Goal: Check status: Check status

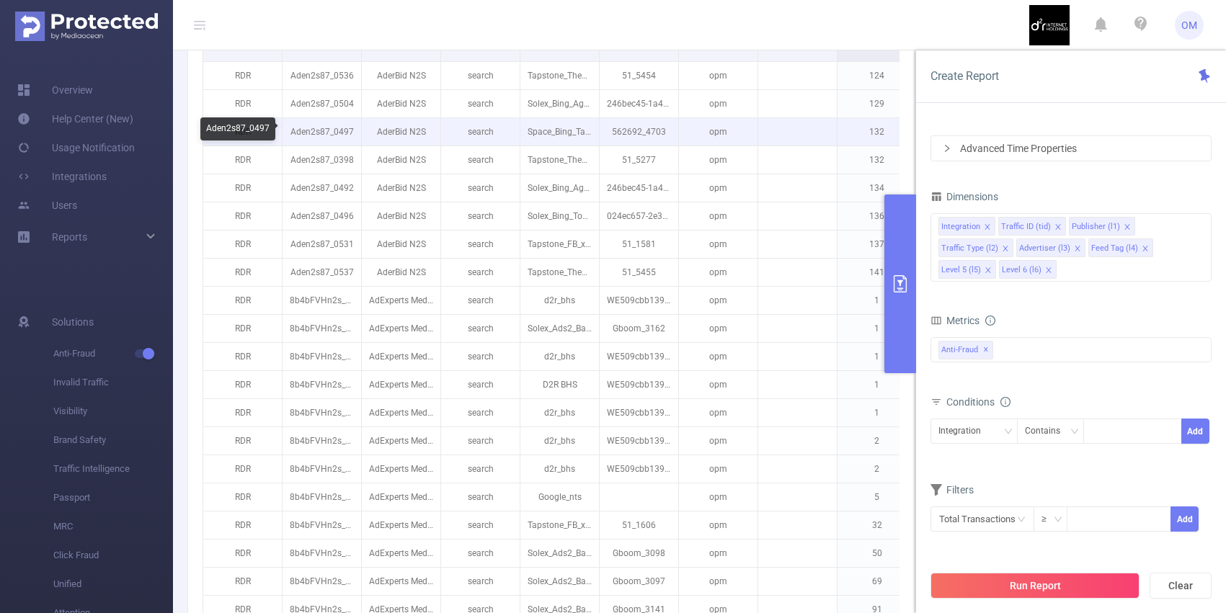
scroll to position [355, 0]
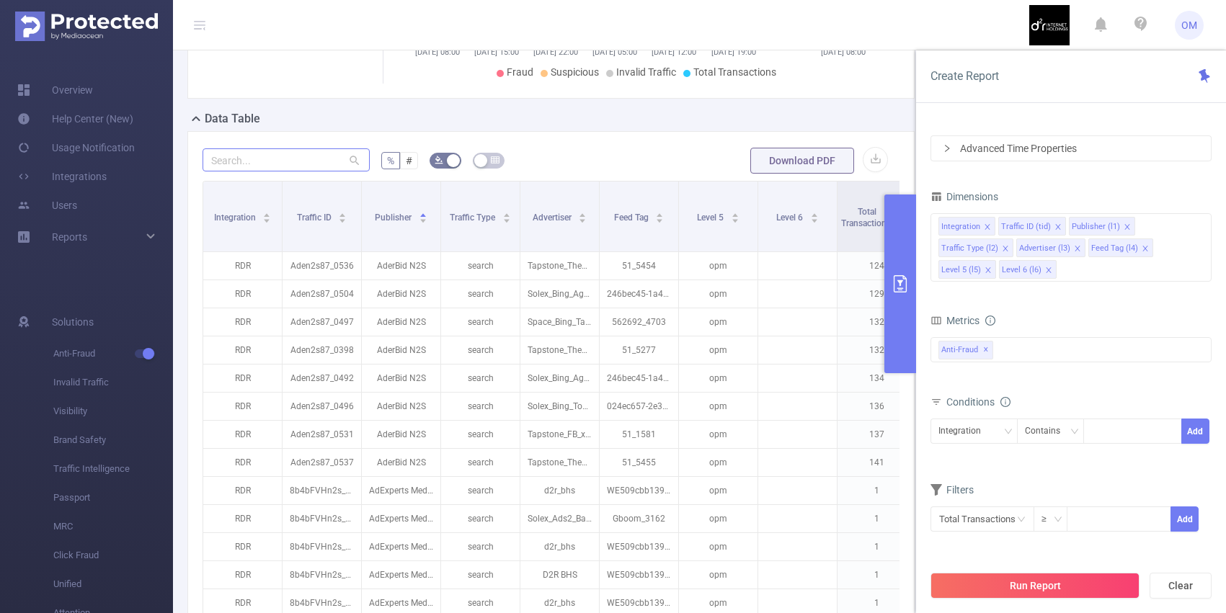
click at [324, 169] on input "text" at bounding box center [285, 159] width 167 height 23
type input "0"
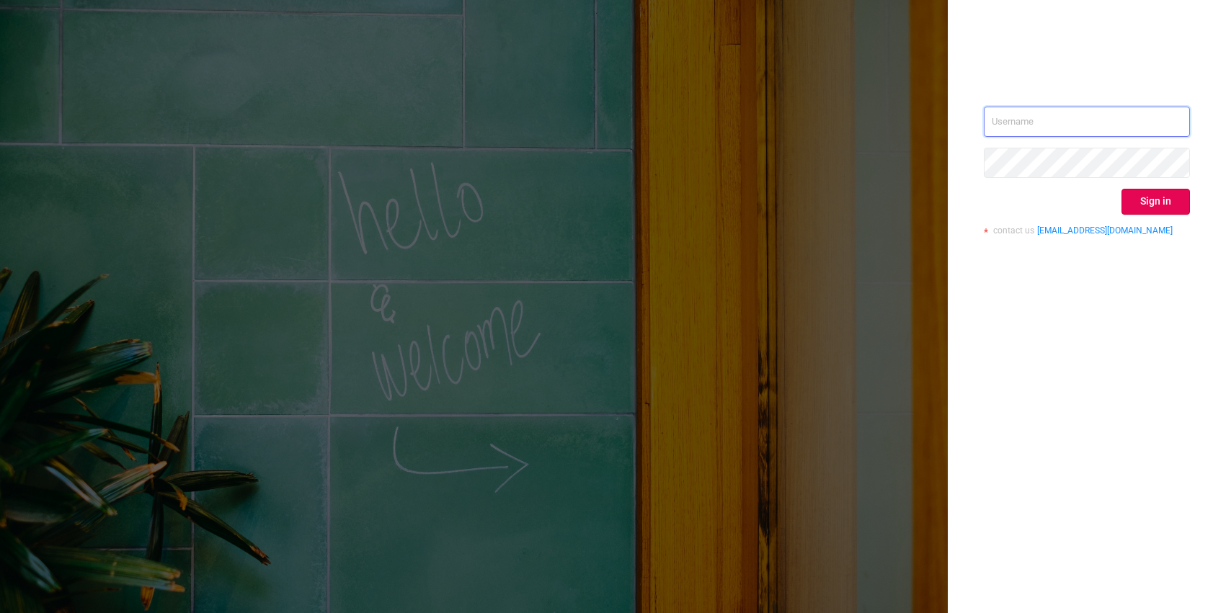
click at [1083, 126] on input "text" at bounding box center [1087, 122] width 206 height 30
type input "o@[DOMAIN_NAME]"
click at [1156, 205] on button "Sign in" at bounding box center [1155, 202] width 68 height 26
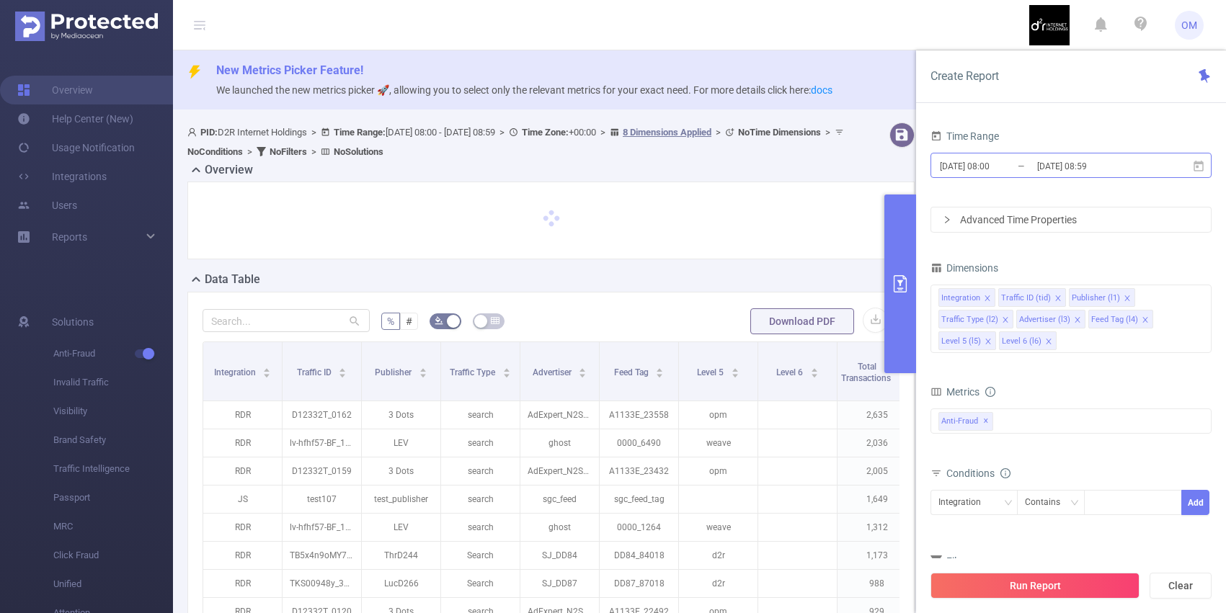
click at [1104, 168] on input "[DATE] 08:59" at bounding box center [1093, 165] width 117 height 19
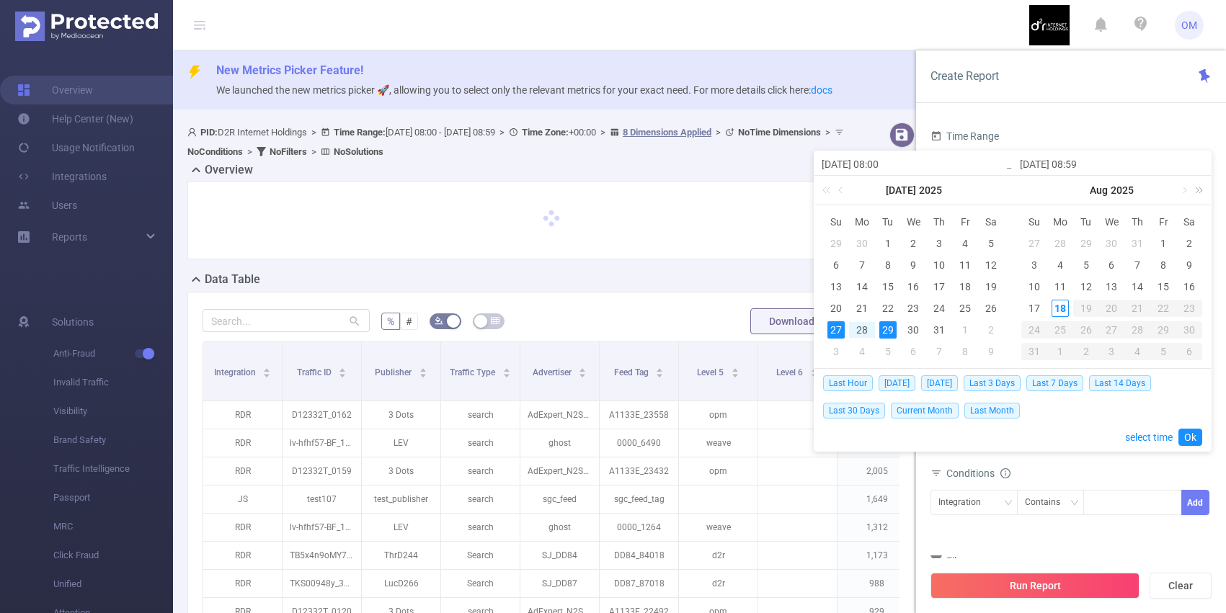
click at [1187, 193] on link at bounding box center [1196, 190] width 19 height 29
click at [1041, 192] on link at bounding box center [1039, 190] width 13 height 29
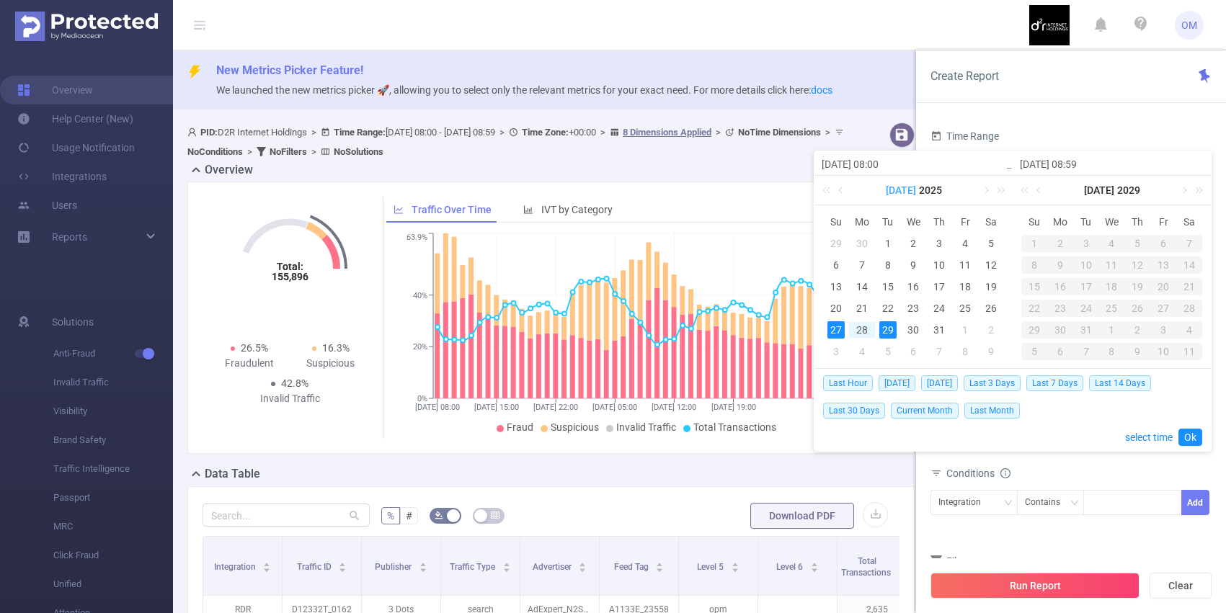
click at [903, 188] on link "[DATE]" at bounding box center [900, 190] width 33 height 29
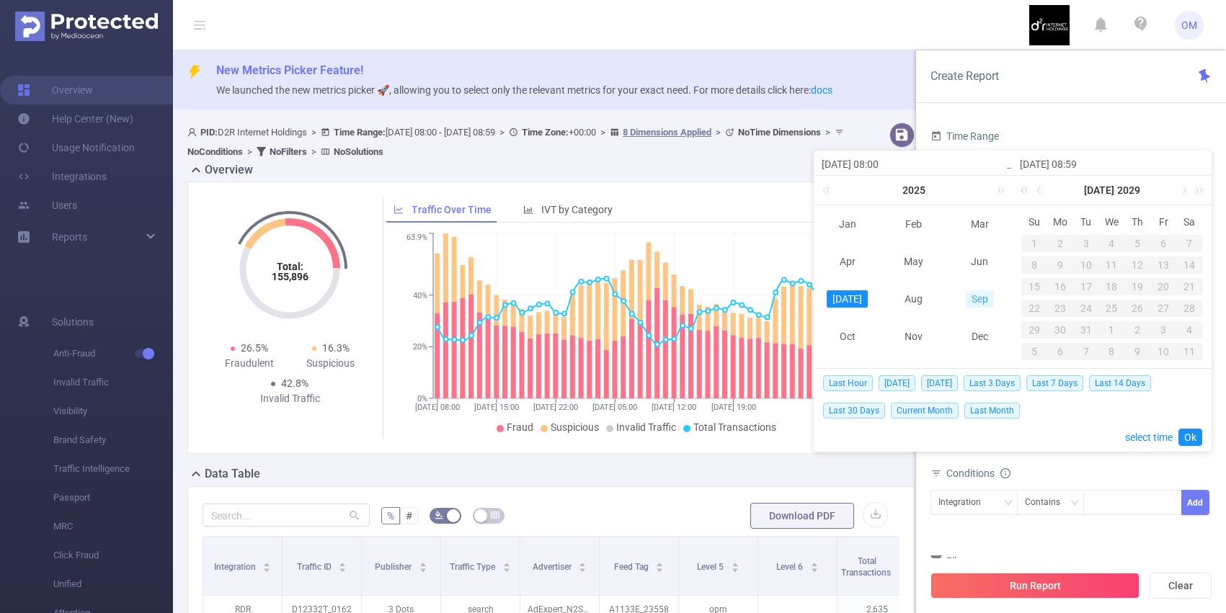
click at [976, 303] on link "Sep" at bounding box center [980, 298] width 28 height 17
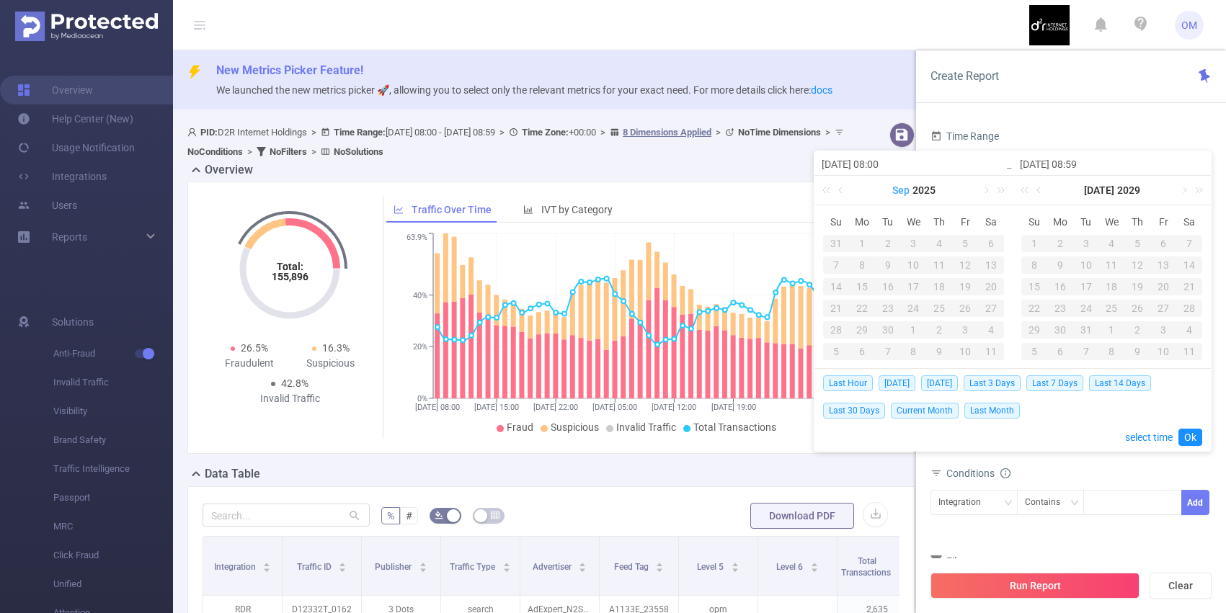
click at [898, 188] on link "Sep" at bounding box center [901, 190] width 20 height 29
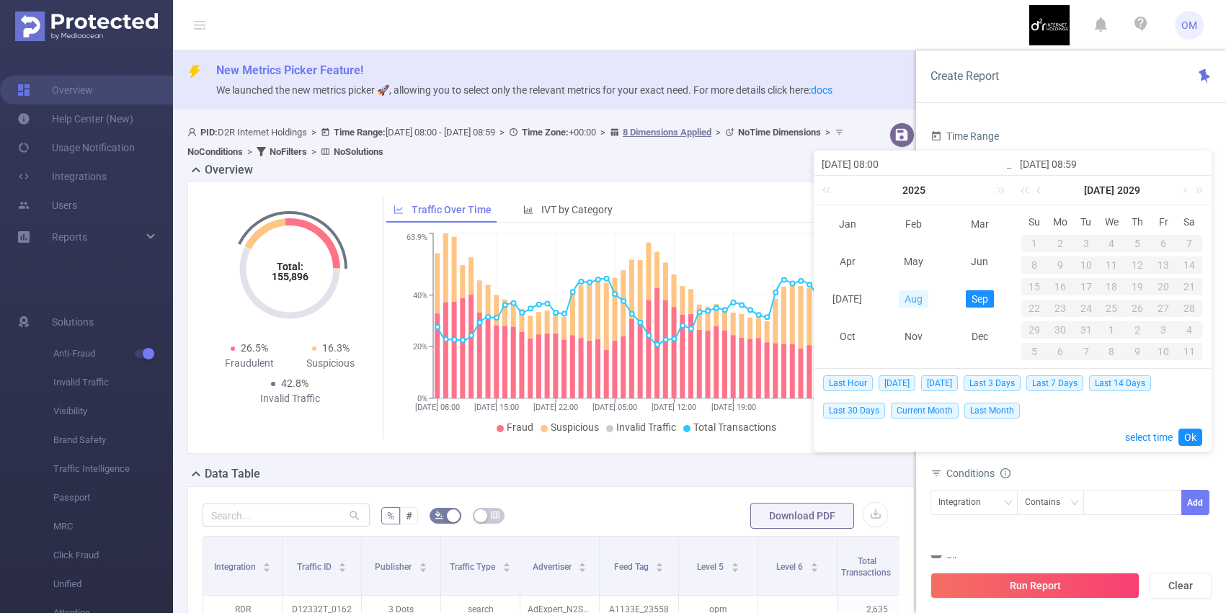
click at [921, 294] on link "Aug" at bounding box center [913, 298] width 30 height 17
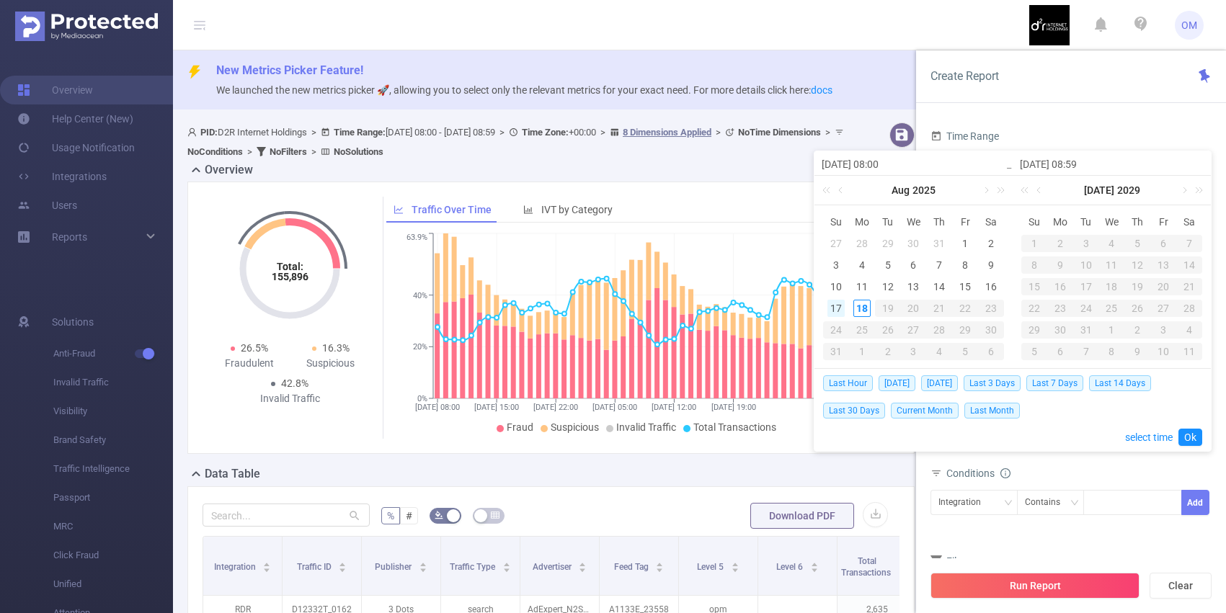
click at [842, 306] on div "17" at bounding box center [835, 308] width 17 height 17
click at [856, 308] on div "18" at bounding box center [861, 308] width 17 height 17
type input "[DATE] 08:00"
type input "[DATE] 08:59"
type input "[DATE] 08:00"
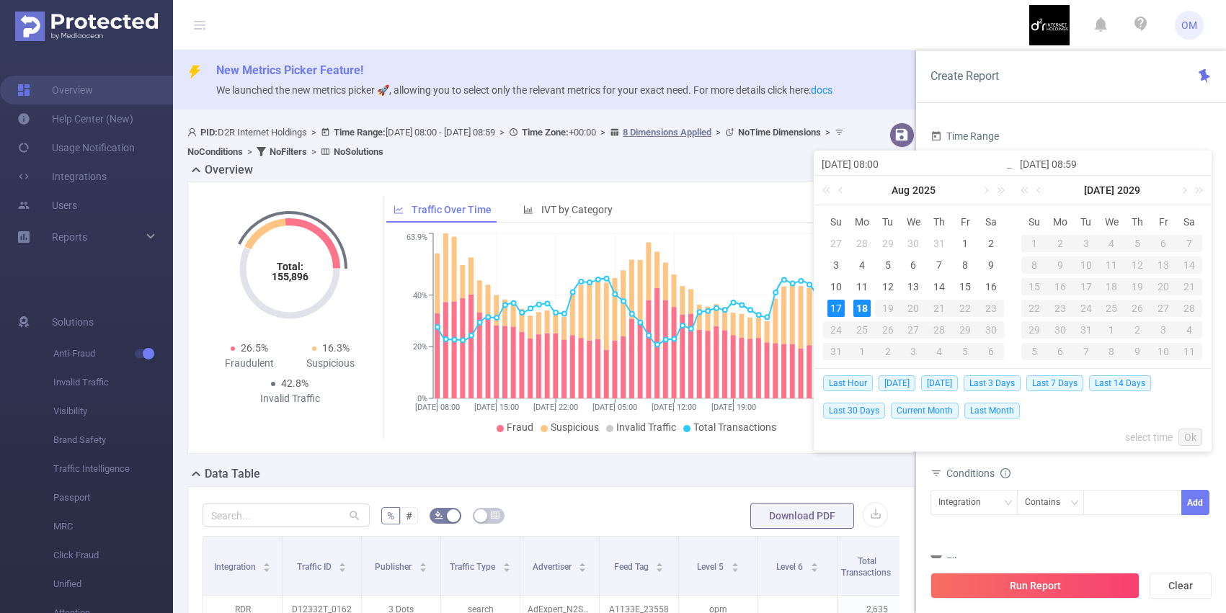
type input "[DATE] 08:59"
click at [1197, 434] on link "Ok" at bounding box center [1190, 437] width 24 height 17
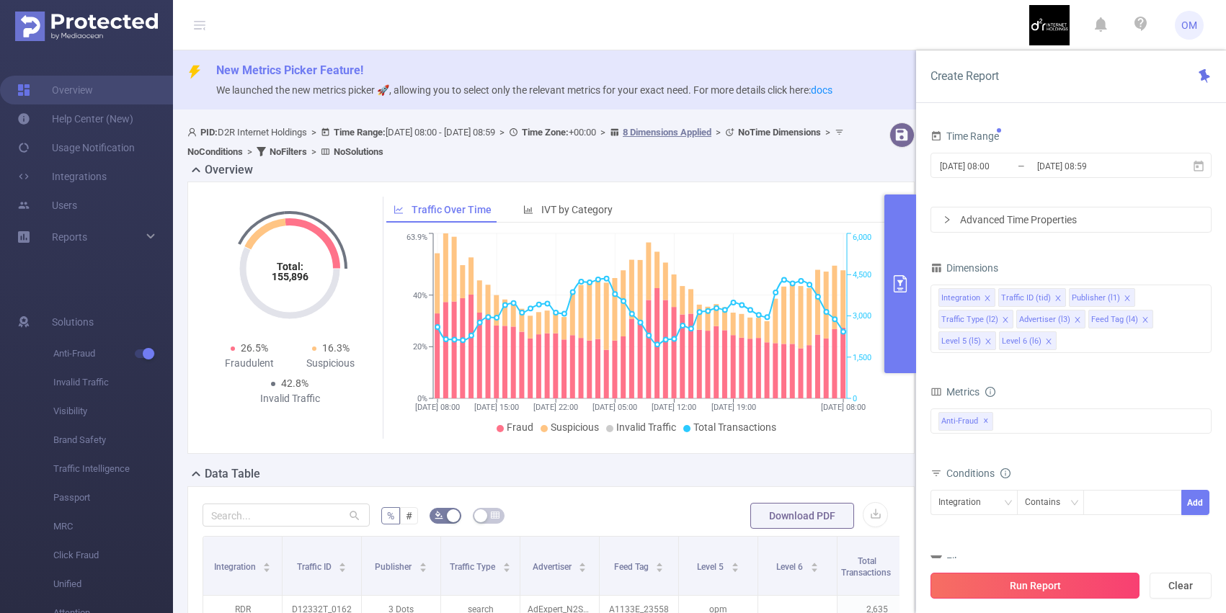
click at [1069, 593] on button "Run Report" at bounding box center [1034, 586] width 209 height 26
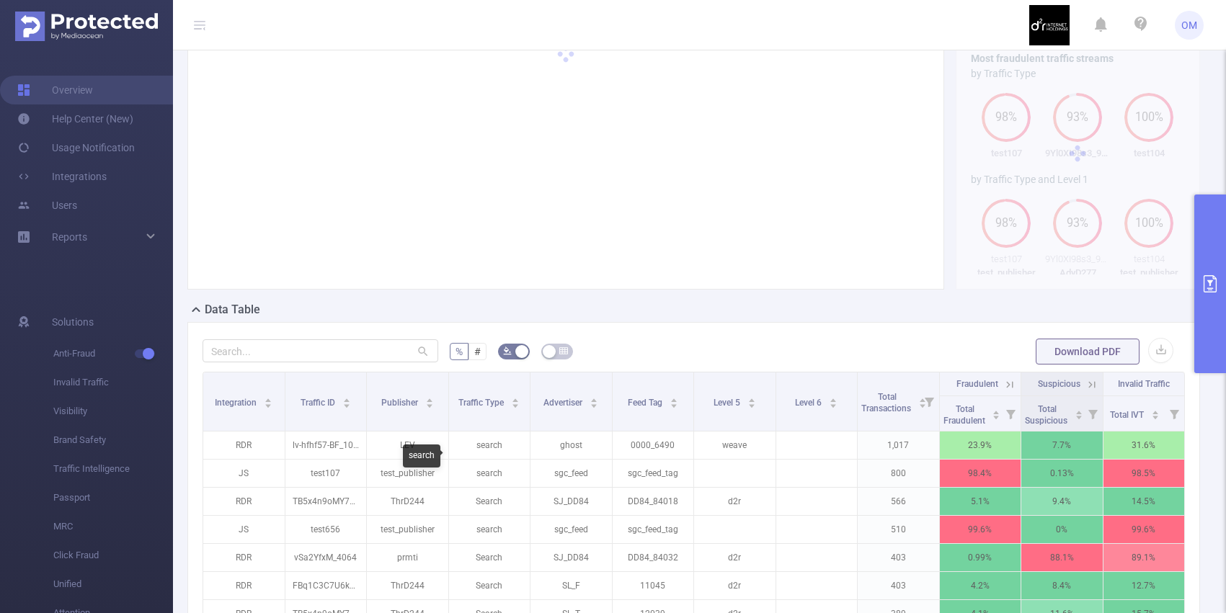
scroll to position [174, 0]
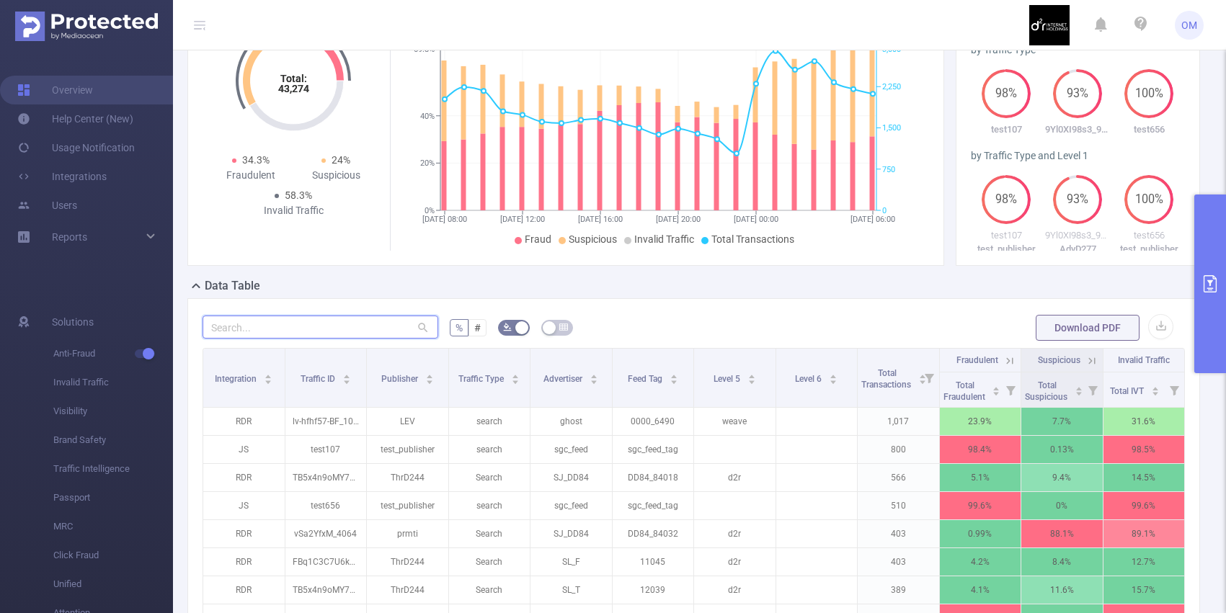
click at [362, 338] on input "text" at bounding box center [320, 327] width 236 height 23
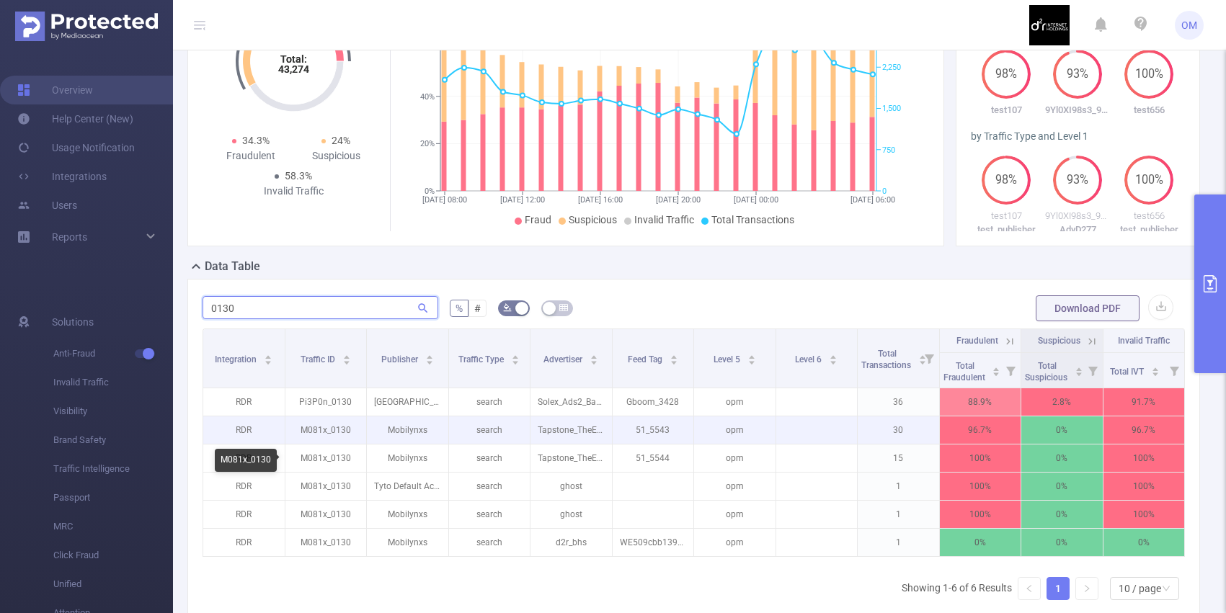
scroll to position [195, 0]
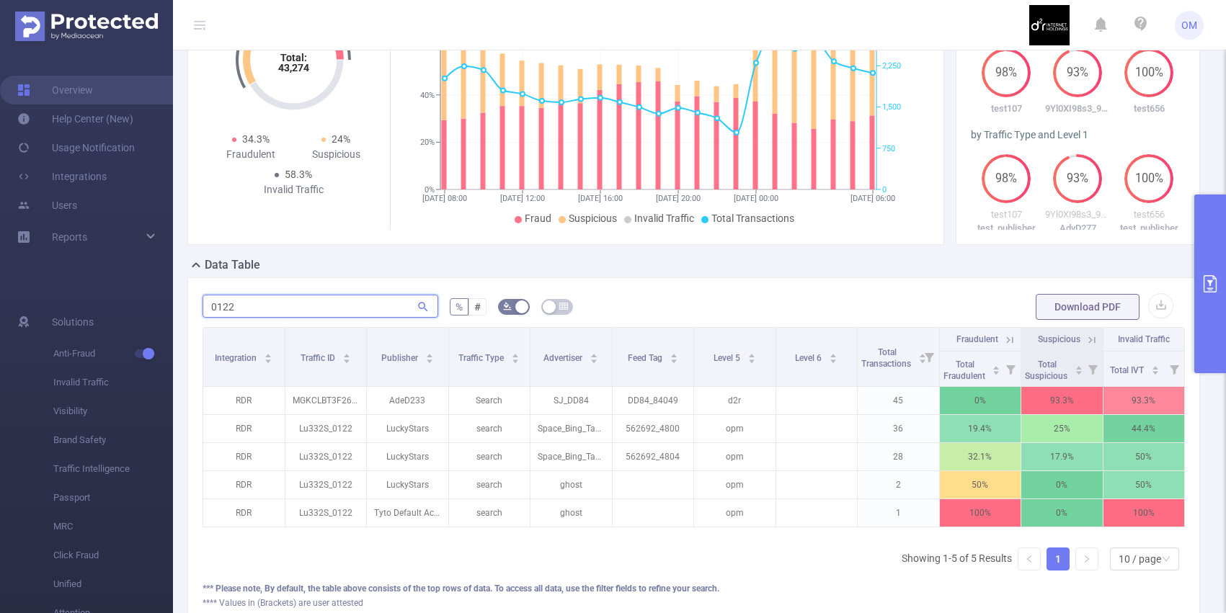
click at [290, 318] on input "0122" at bounding box center [320, 306] width 236 height 23
paste input "m081x_0087"
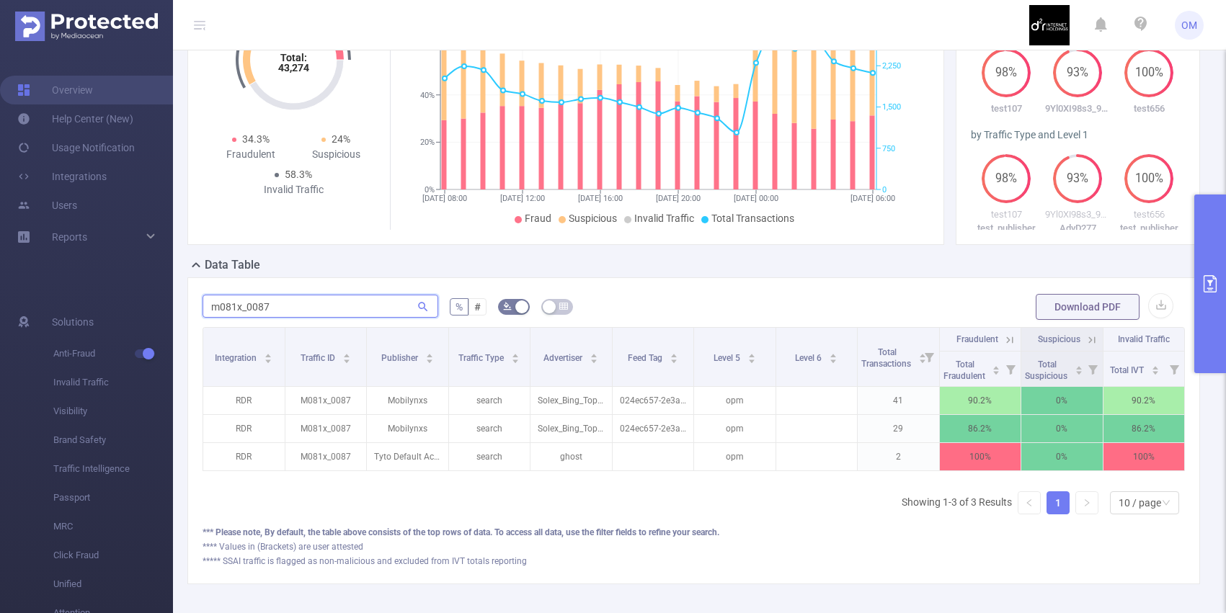
click at [352, 318] on input "m081x_0087" at bounding box center [320, 306] width 236 height 23
paste input "i70nck_1013"
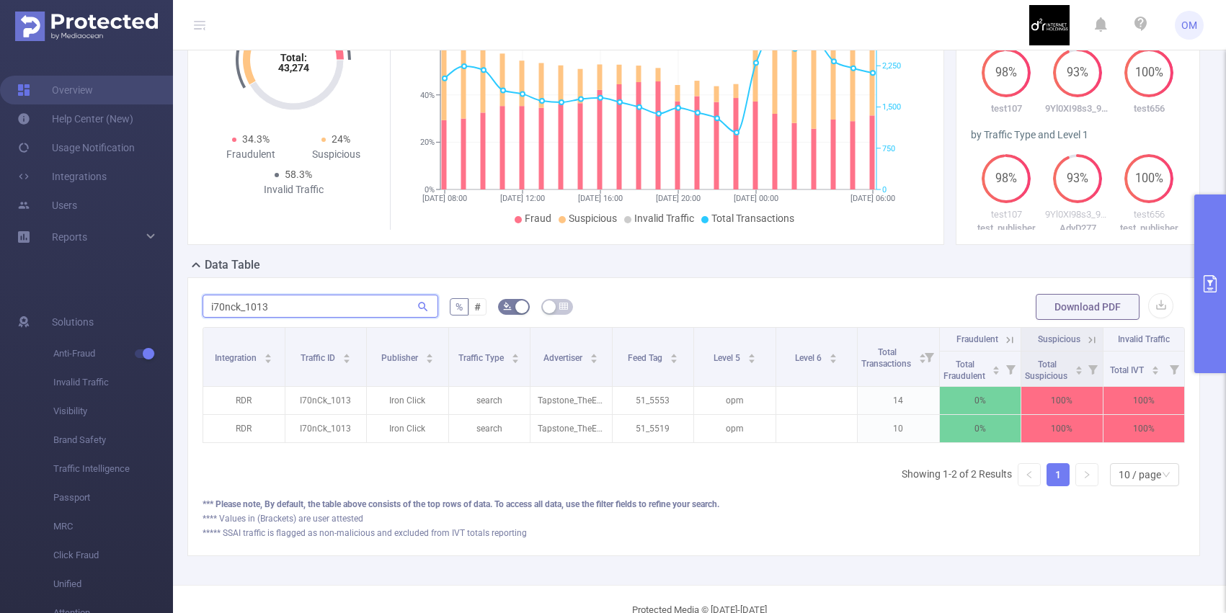
click at [238, 318] on input "i70nck_1013" at bounding box center [320, 306] width 236 height 23
paste input "er2332w_0239"
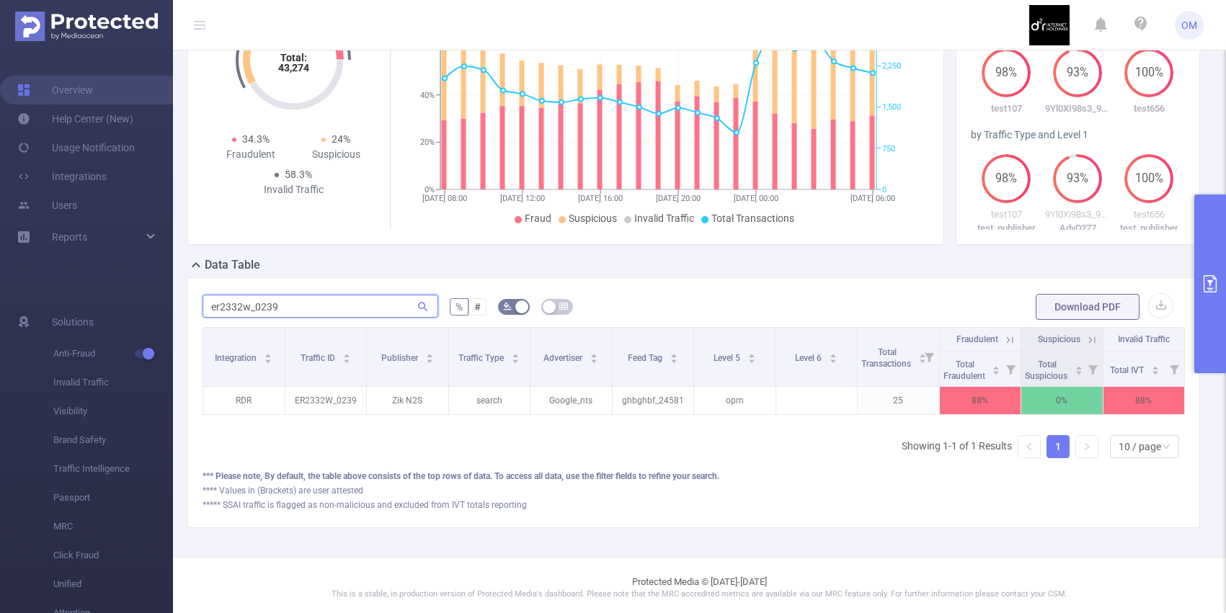
click at [311, 314] on input "er2332w_0239" at bounding box center [320, 306] width 236 height 23
paste input "lu332s_0108"
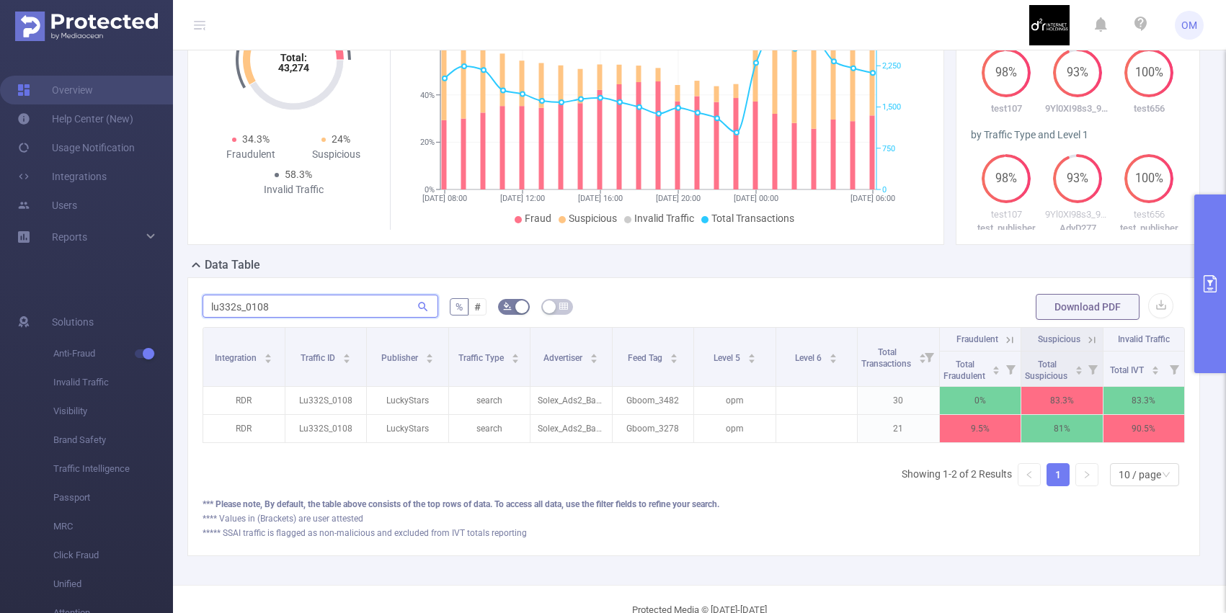
type input "lu332s_0108"
